Goal: Information Seeking & Learning: Check status

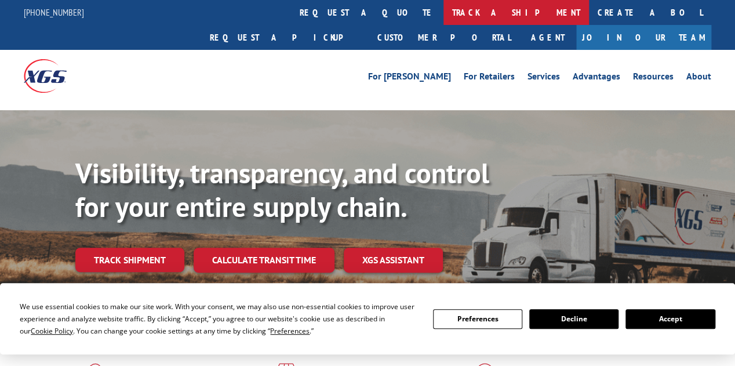
click at [444, 16] on link "track a shipment" at bounding box center [517, 12] width 146 height 25
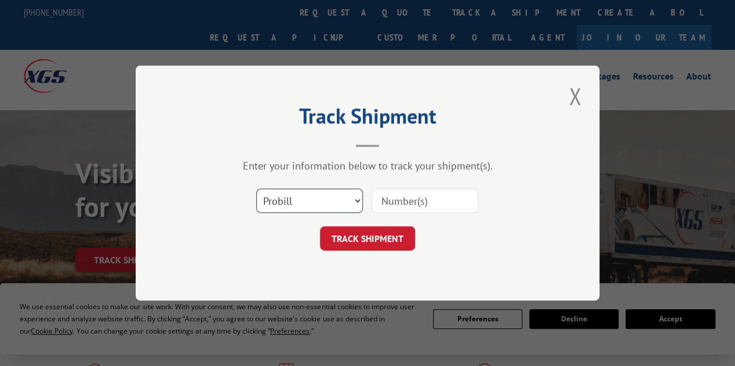
click at [313, 201] on select "Select category... Probill BOL PO" at bounding box center [309, 201] width 107 height 24
select select "bol"
click at [256, 189] on select "Select category... Probill BOL PO" at bounding box center [309, 201] width 107 height 24
click at [420, 205] on input at bounding box center [425, 201] width 107 height 24
paste input "2812693"
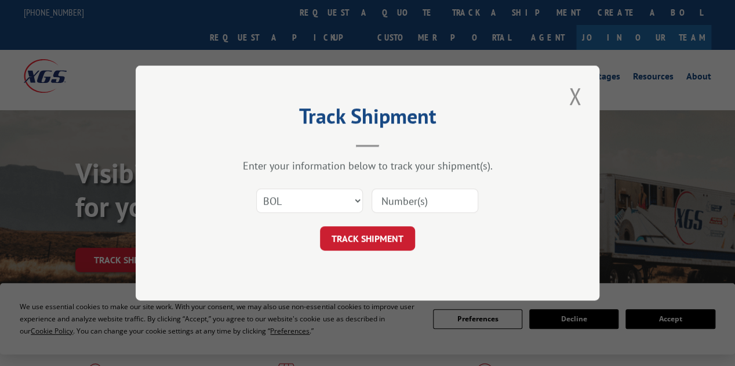
type input "2812693"
click button "TRACK SHIPMENT" at bounding box center [367, 238] width 95 height 24
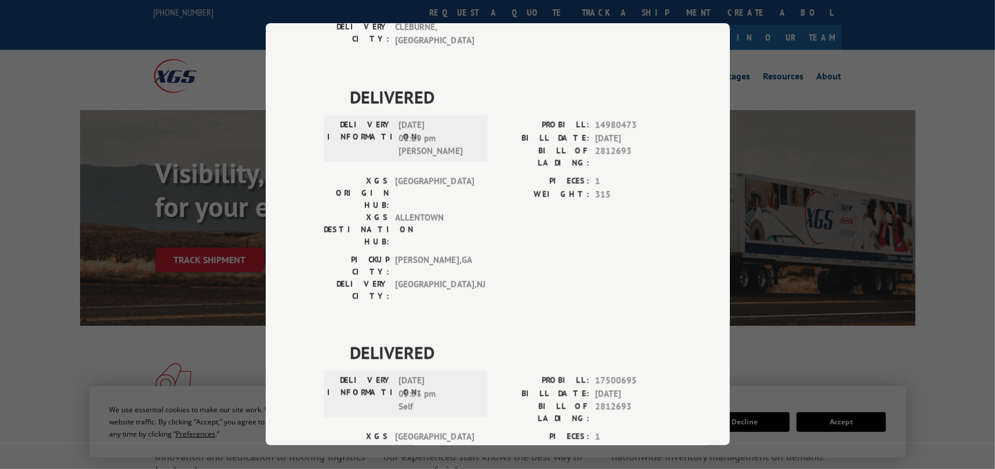
drag, startPoint x: 662, startPoint y: 31, endPoint x: 625, endPoint y: 31, distance: 36.5
click at [625, 85] on span "DELIVERED" at bounding box center [511, 98] width 322 height 26
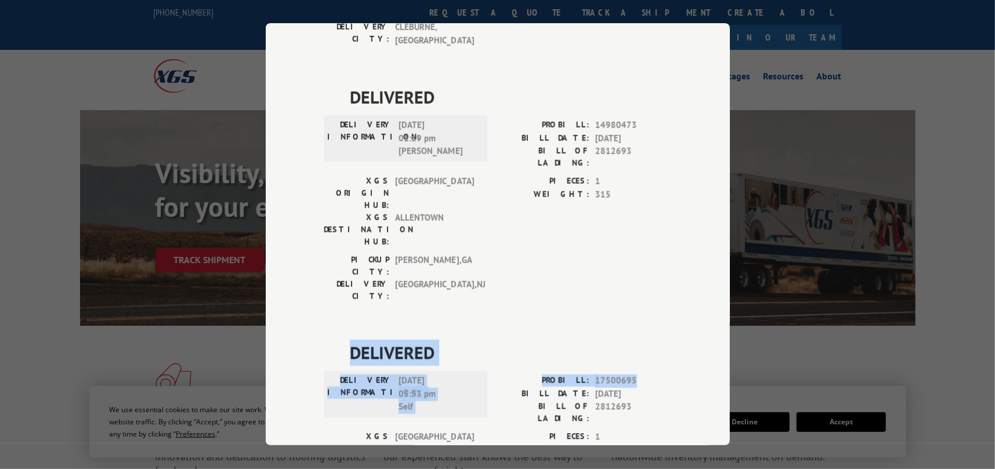
drag, startPoint x: 662, startPoint y: 252, endPoint x: 659, endPoint y: 187, distance: 65.0
click at [659, 187] on div "DELIVERED DELIVERY INFORMATION: [DATE] 01:10 pm [PERSON_NAME]: 13365387 BILL DA…" at bounding box center [498, 211] width 348 height 769
drag, startPoint x: 495, startPoint y: 382, endPoint x: 505, endPoint y: 368, distance: 17.5
click at [495, 365] on div "DELIVERED DELIVERY INFORMATION: [DATE] 01:10 pm [PERSON_NAME]: 13365387 BILL DA…" at bounding box center [498, 211] width 348 height 769
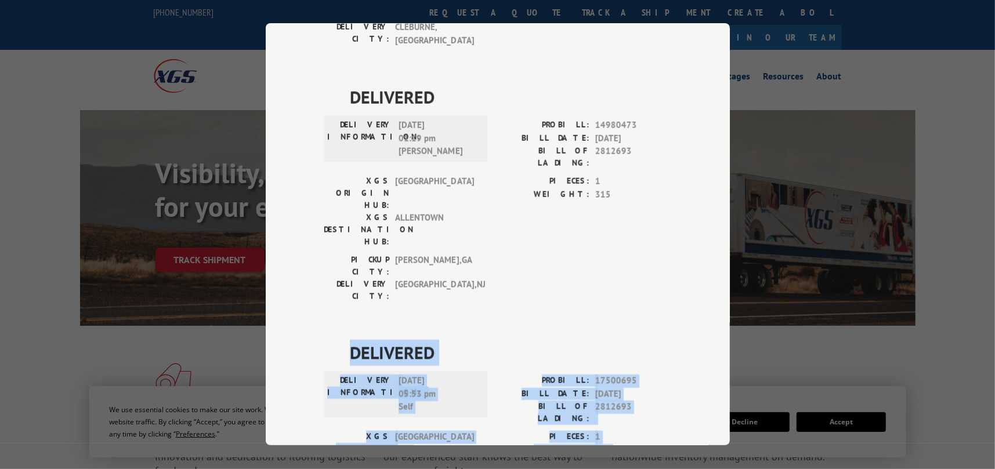
drag, startPoint x: 498, startPoint y: 365, endPoint x: 307, endPoint y: 218, distance: 241.1
click at [307, 218] on div "Track Shipment DELIVERED DELIVERY INFORMATION: [DATE] 01:10 pm [PERSON_NAME]: 1…" at bounding box center [498, 234] width 464 height 422
